Goal: Task Accomplishment & Management: Manage account settings

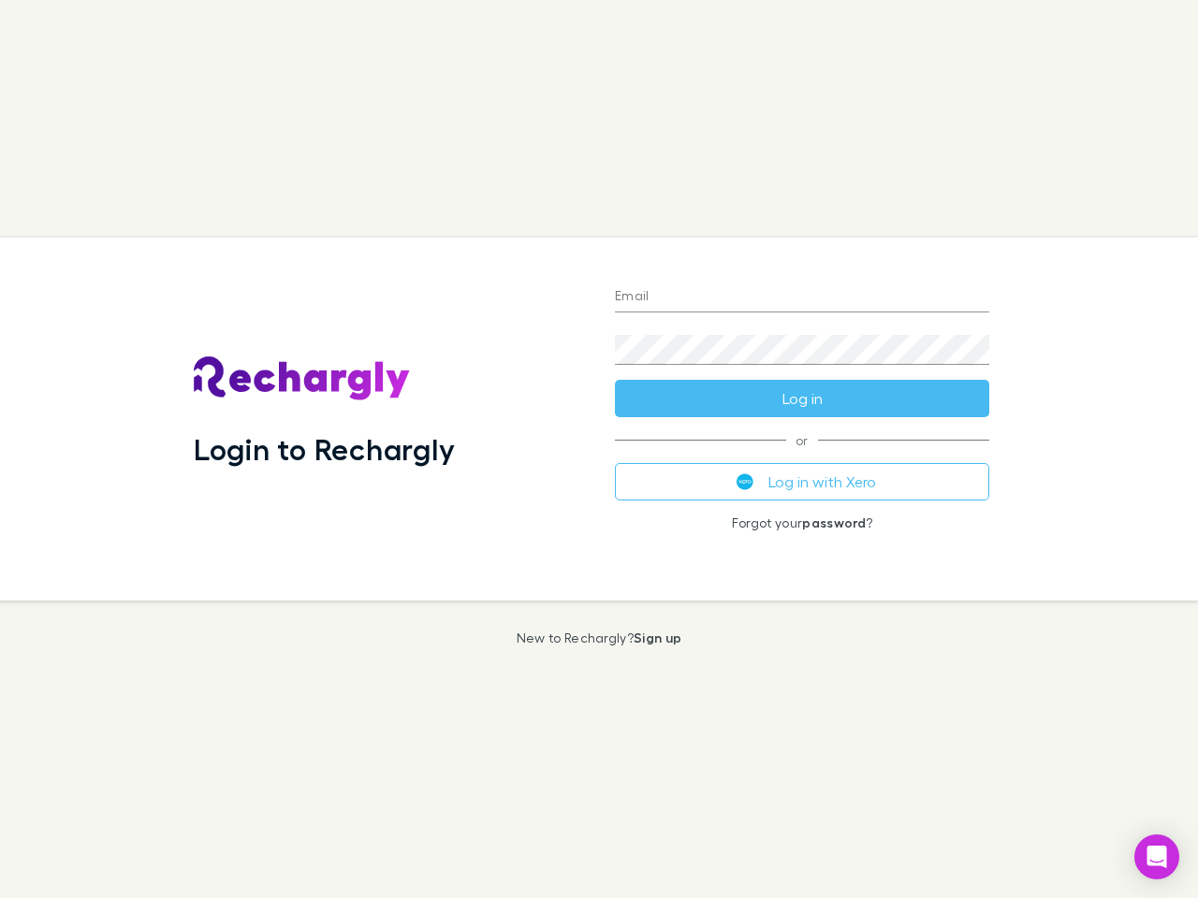
click at [599, 449] on div "Login to Rechargly" at bounding box center [389, 419] width 421 height 363
click at [802, 298] on input "Email" at bounding box center [802, 298] width 374 height 30
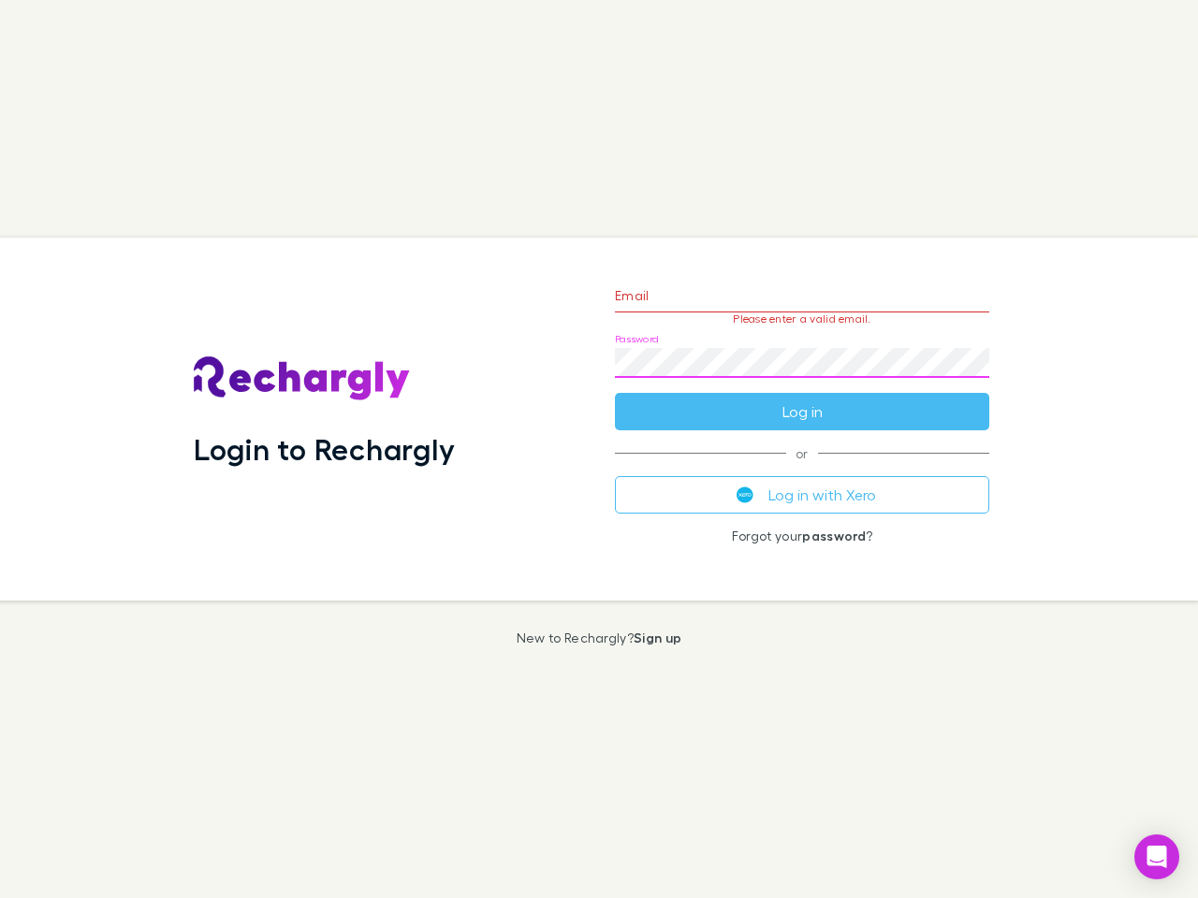
click at [802, 399] on form "Email Please enter a valid email. Password Log in" at bounding box center [802, 349] width 374 height 163
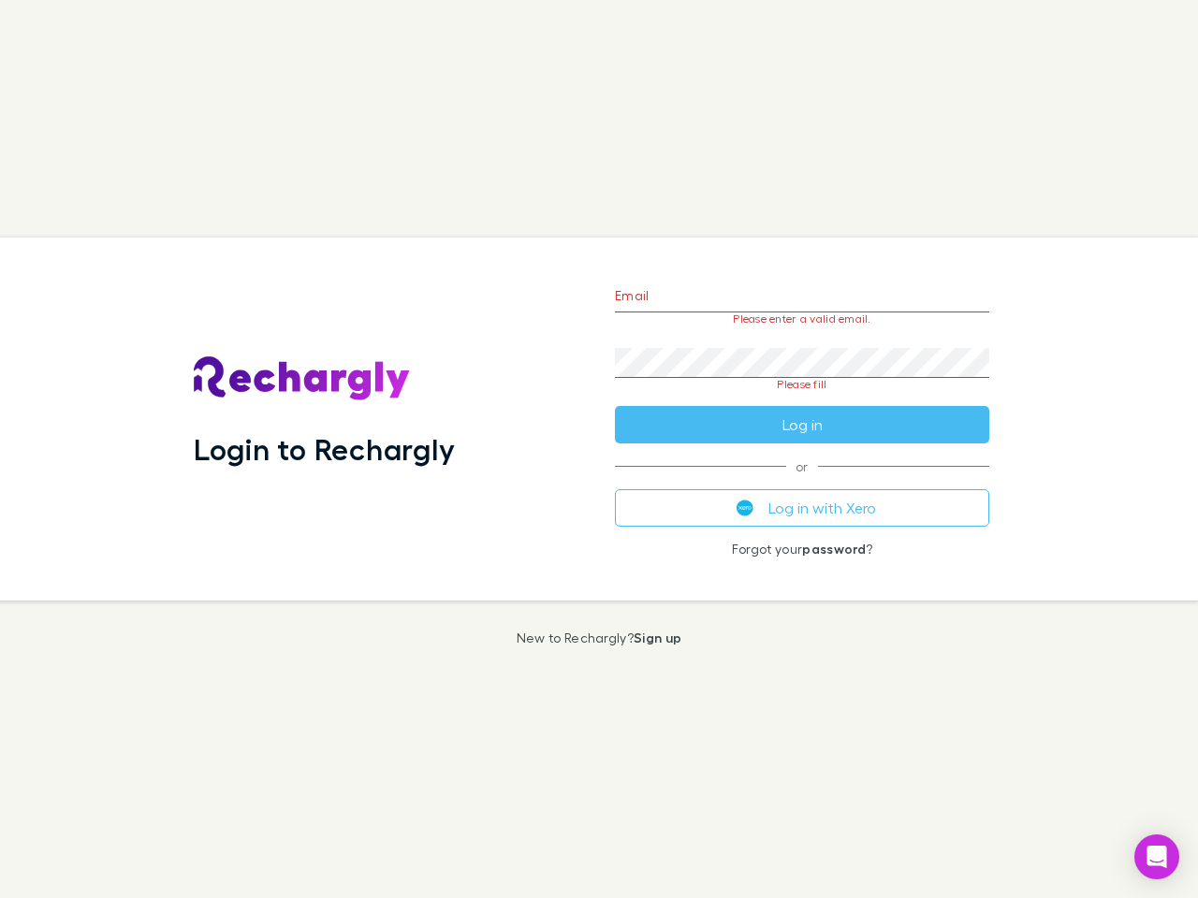
click at [802, 482] on div "Email Please enter a valid email. Password Please fill Log in or Log in with Xe…" at bounding box center [802, 419] width 404 height 363
click at [1157, 857] on icon "Open Intercom Messenger" at bounding box center [1157, 857] width 20 height 22
